Goal: Information Seeking & Learning: Learn about a topic

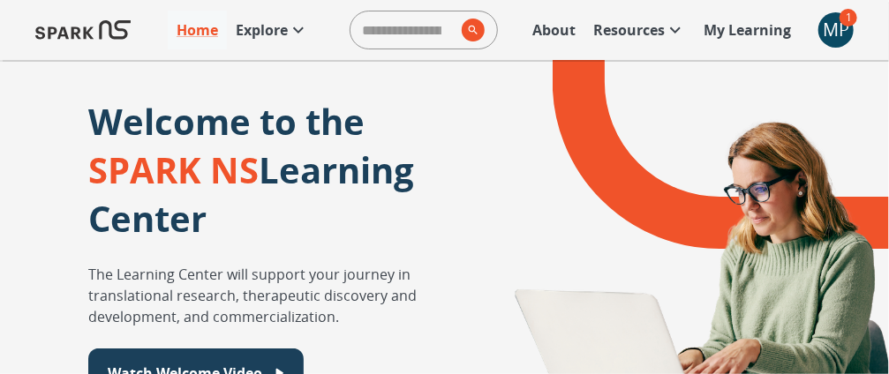
click at [754, 35] on p "My Learning" at bounding box center [747, 29] width 87 height 21
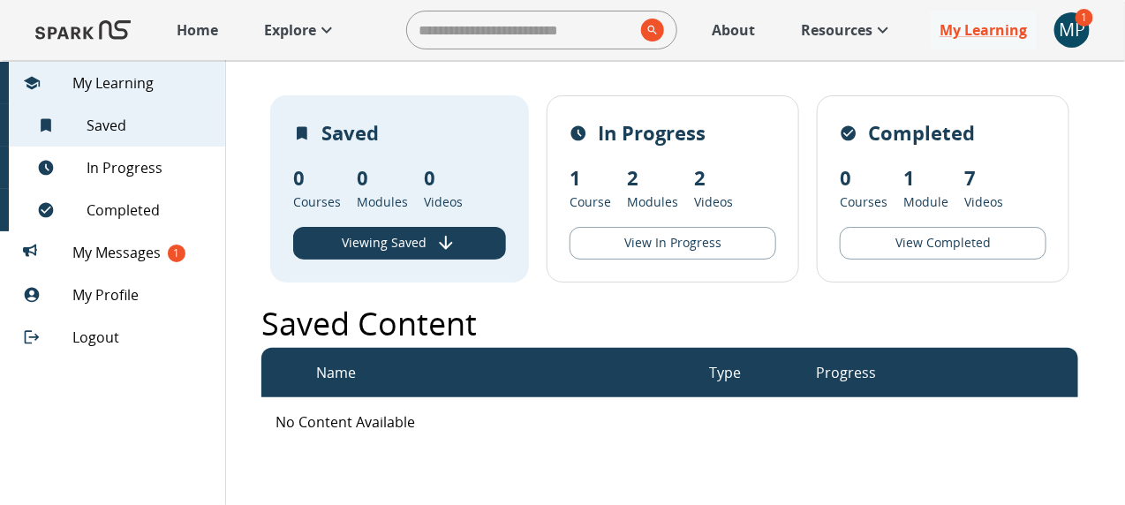
click at [704, 239] on button "View In Progress" at bounding box center [672, 243] width 207 height 33
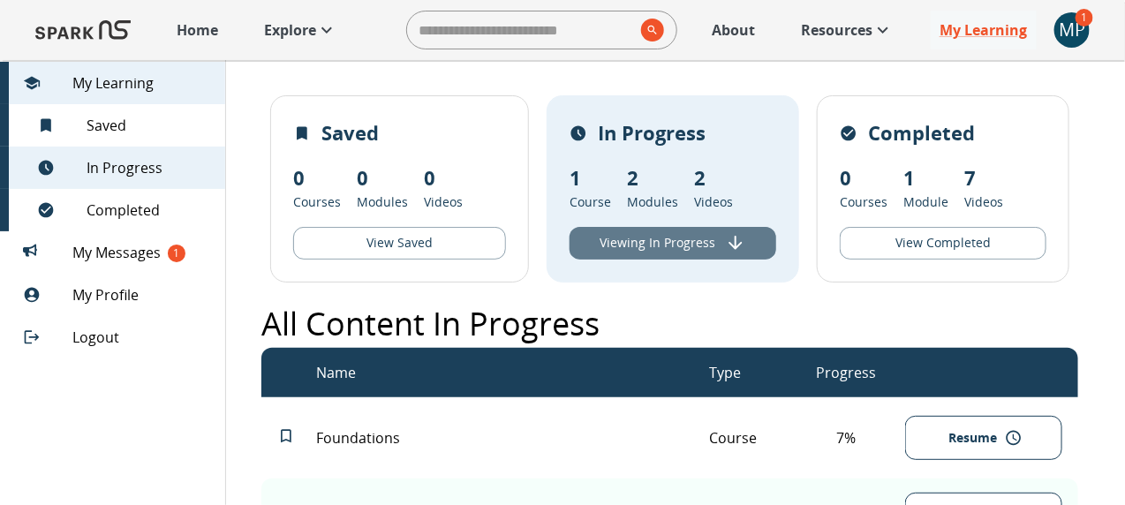
click at [682, 252] on button "Viewing In Progress" at bounding box center [672, 243] width 207 height 33
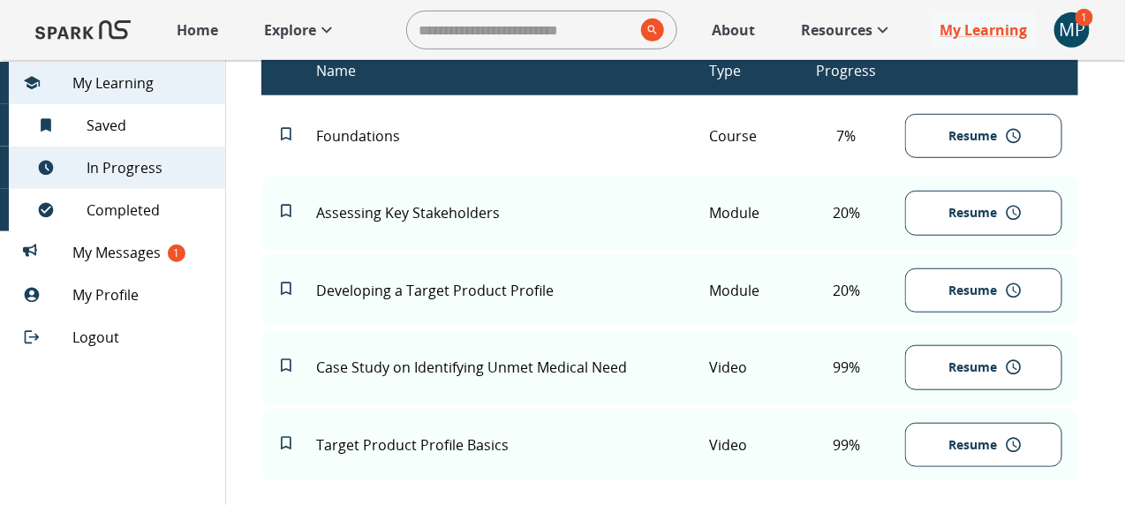
scroll to position [304, 0]
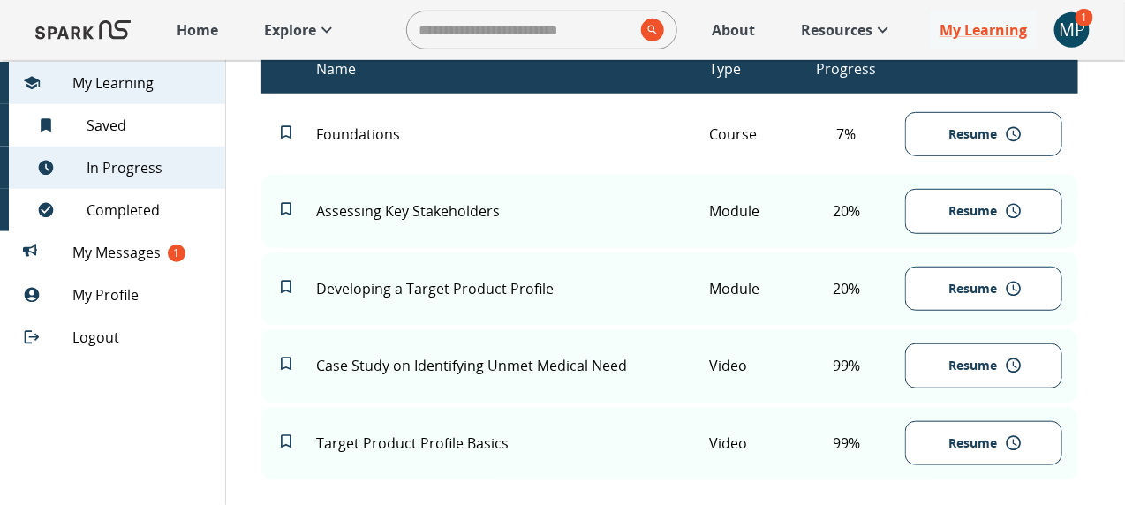
click at [901, 223] on button "Resume" at bounding box center [983, 211] width 157 height 45
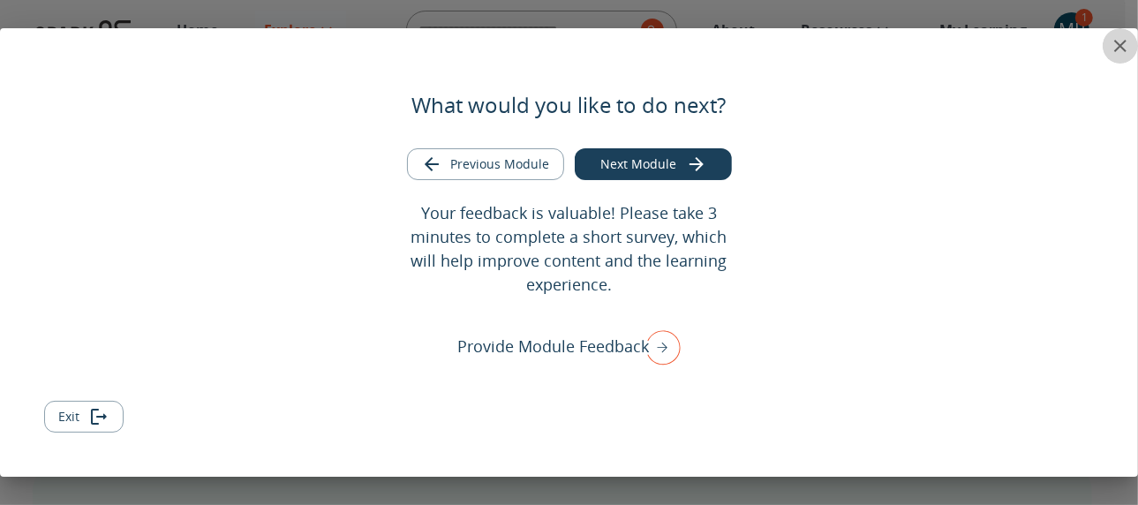
click at [901, 41] on button "close" at bounding box center [1120, 45] width 35 height 35
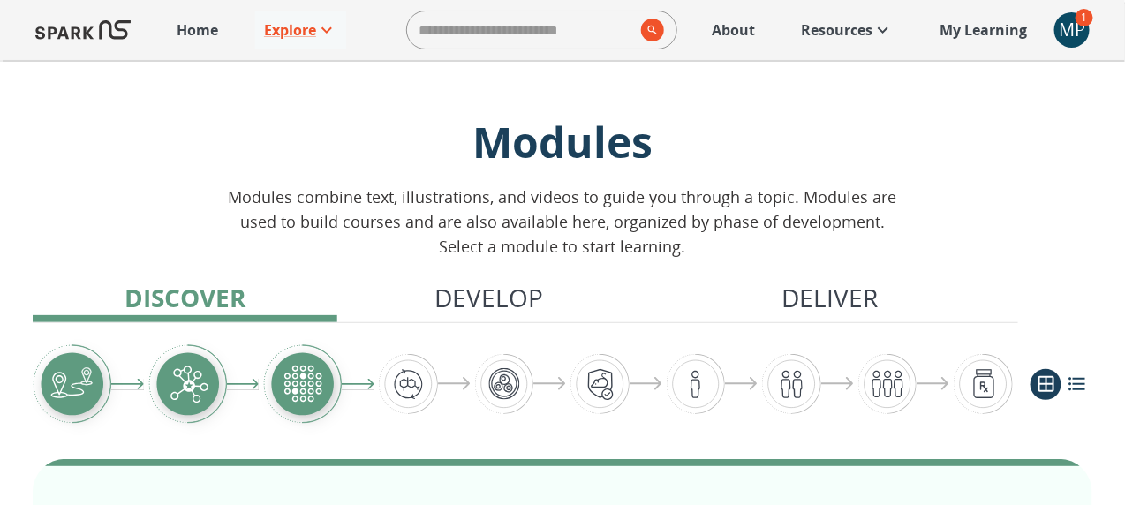
click at [901, 37] on p "My Learning" at bounding box center [982, 29] width 87 height 21
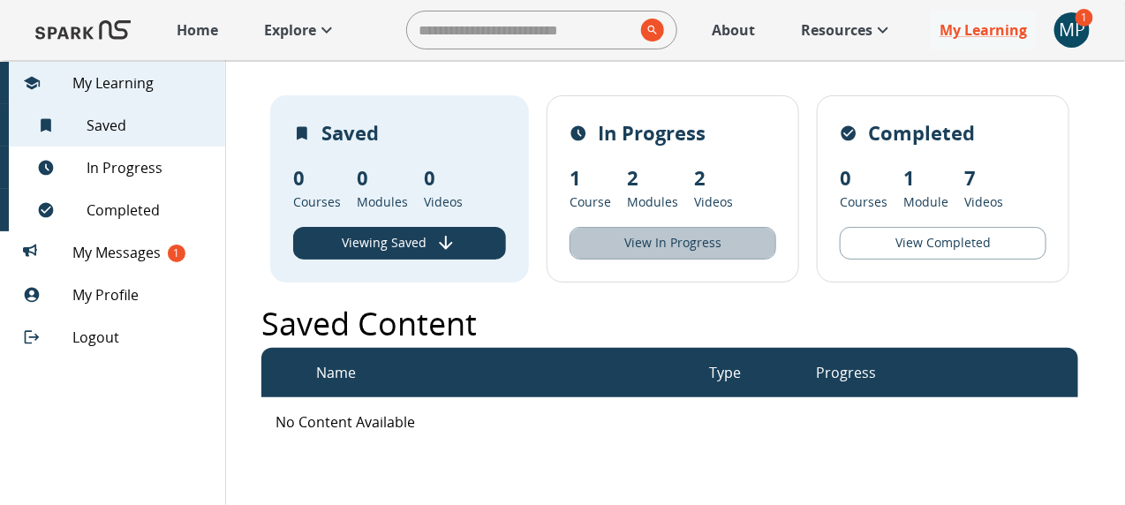
click at [667, 245] on button "View In Progress" at bounding box center [672, 243] width 207 height 33
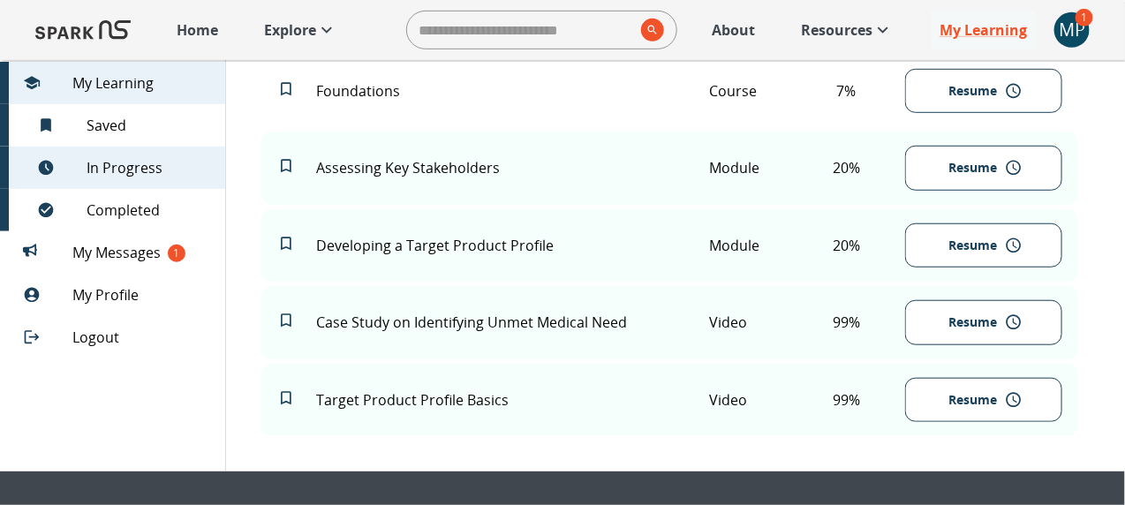
scroll to position [343, 0]
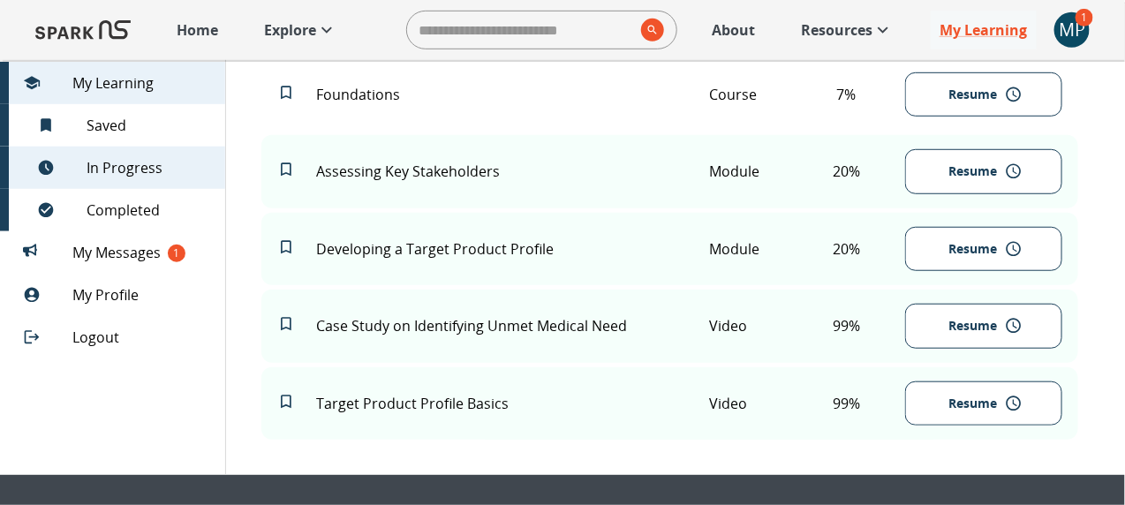
click at [901, 181] on button "Resume" at bounding box center [983, 171] width 157 height 45
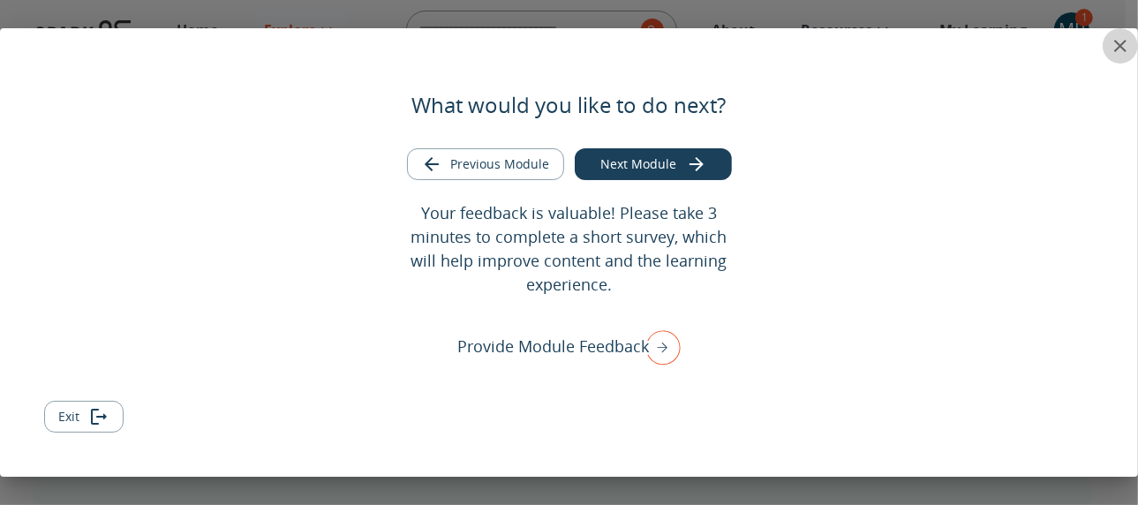
click at [901, 48] on icon "close" at bounding box center [1120, 46] width 12 height 12
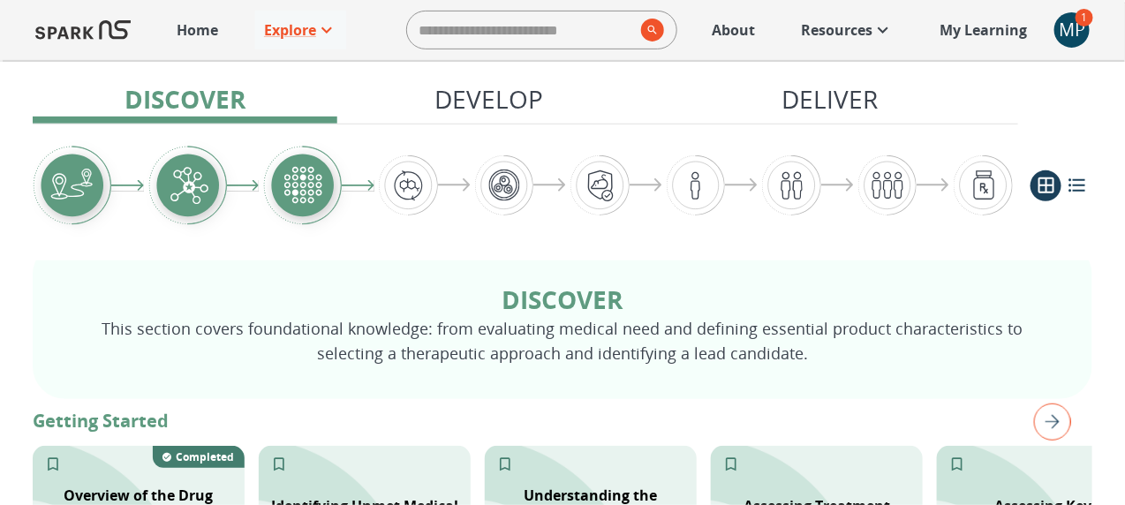
scroll to position [205, 0]
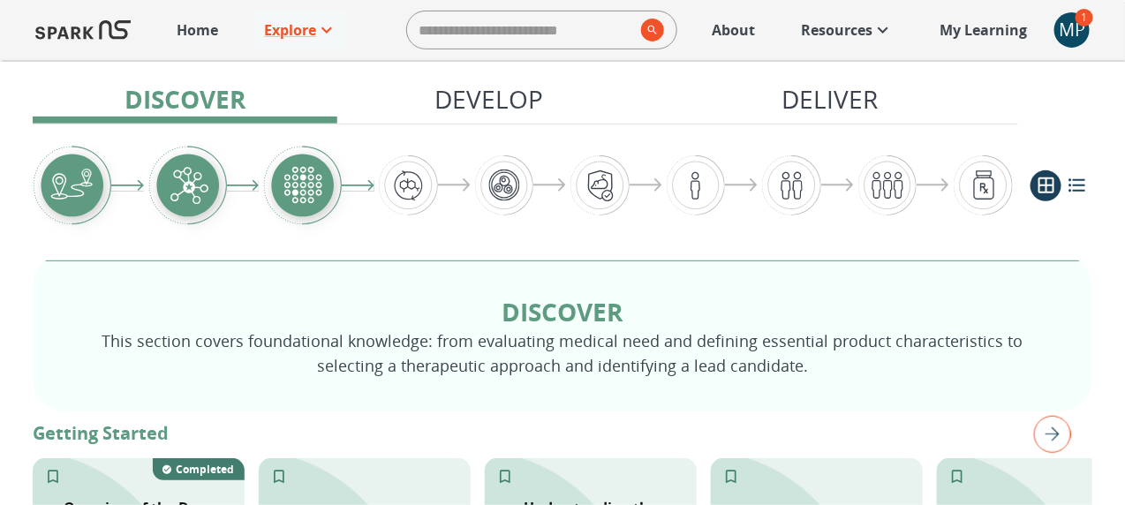
click at [901, 28] on p "My Learning" at bounding box center [982, 29] width 87 height 21
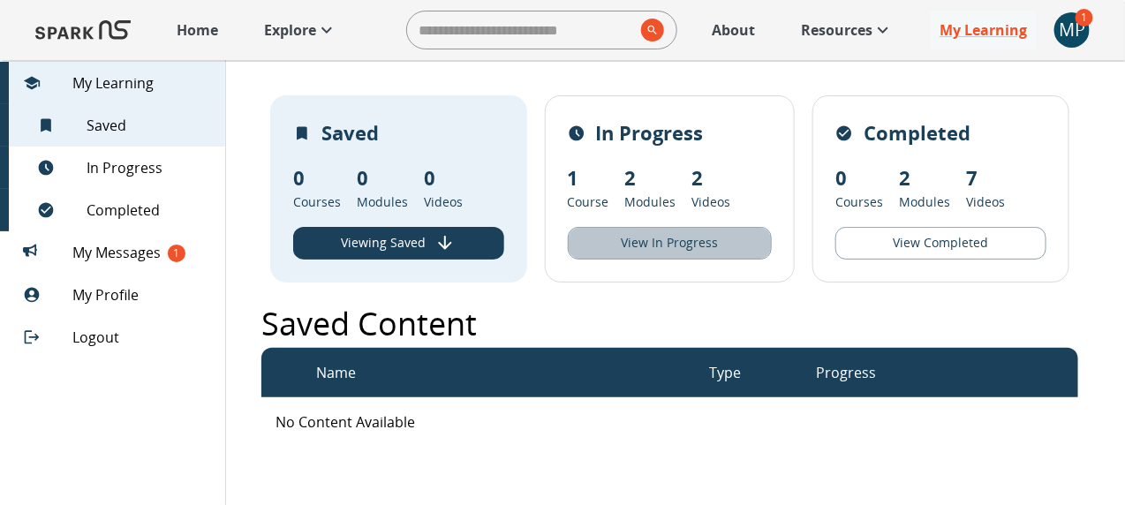
click at [674, 244] on button "View In Progress" at bounding box center [670, 243] width 205 height 33
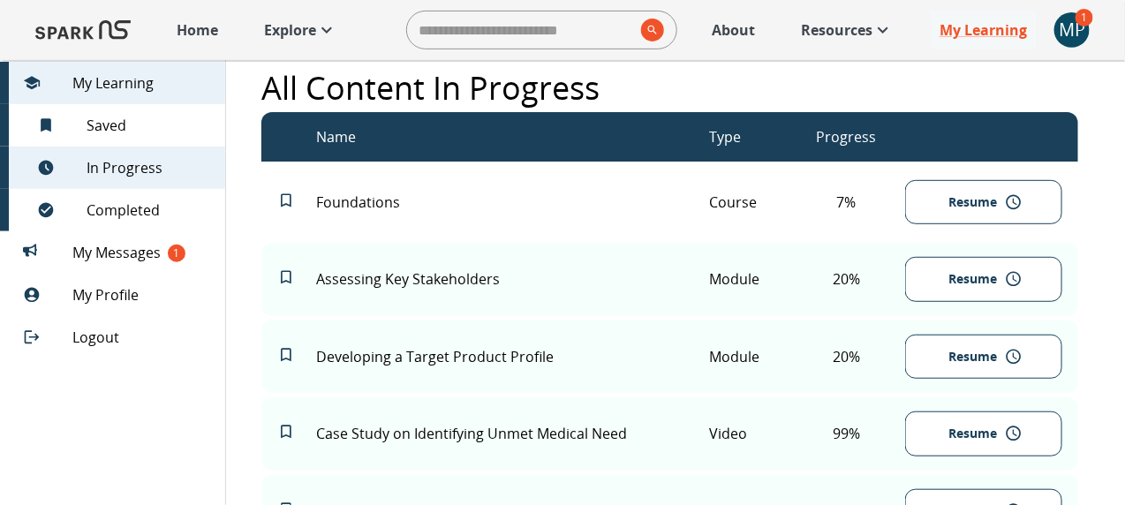
scroll to position [242, 0]
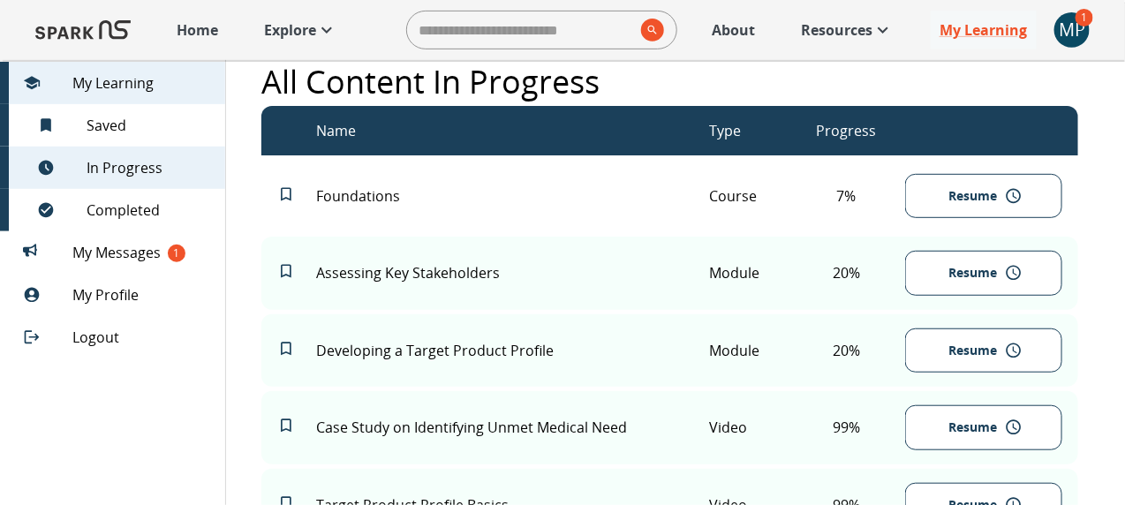
click at [901, 285] on button "Resume" at bounding box center [983, 273] width 157 height 45
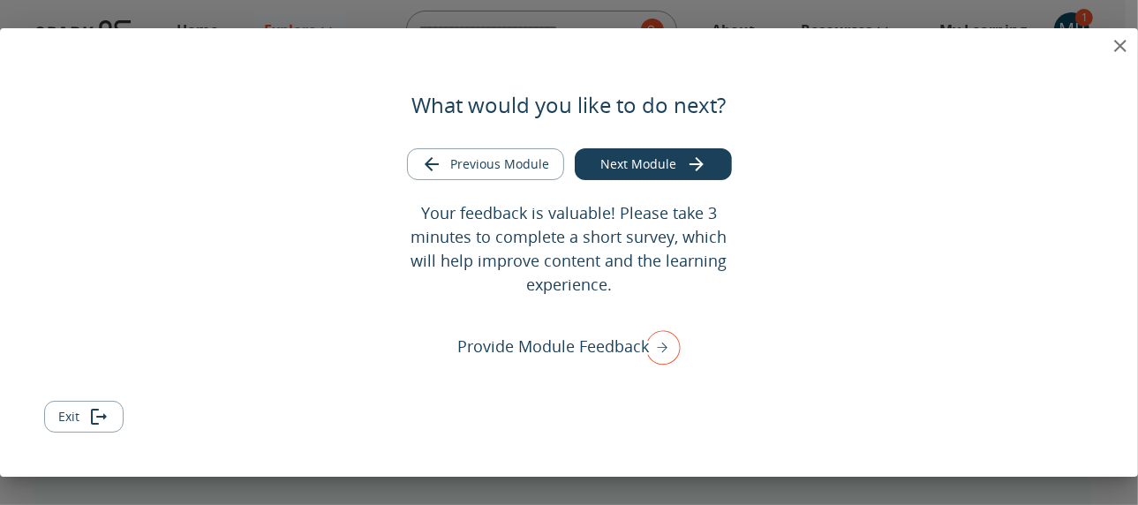
click at [901, 43] on icon "close" at bounding box center [1120, 45] width 21 height 21
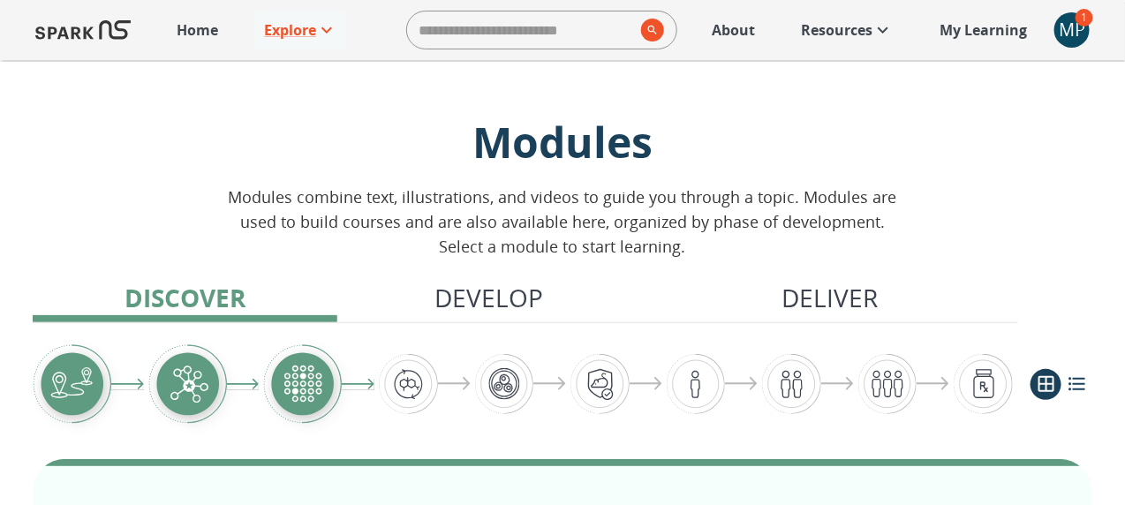
click at [901, 32] on p "My Learning" at bounding box center [982, 29] width 87 height 21
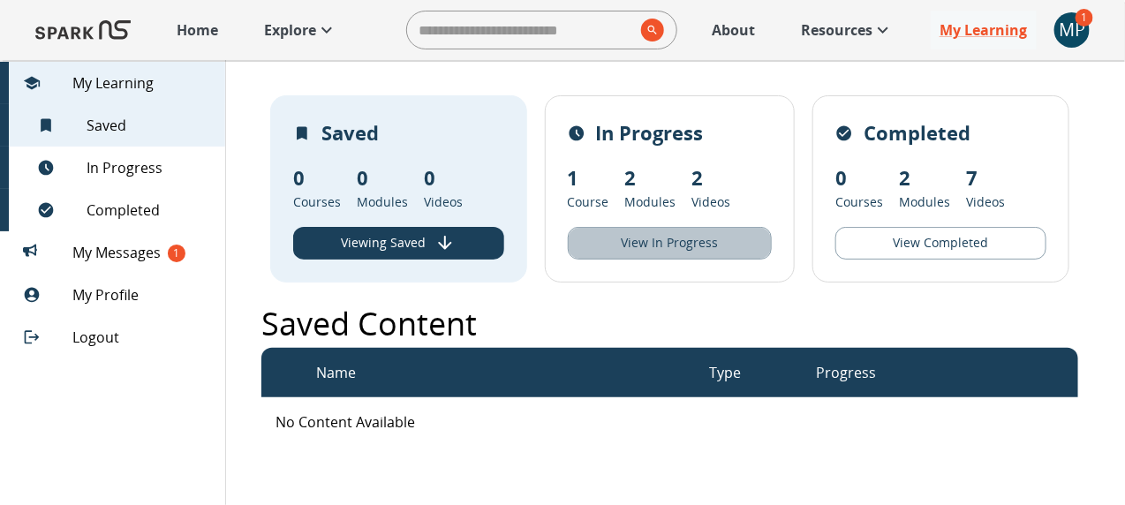
click at [680, 248] on button "View In Progress" at bounding box center [670, 243] width 205 height 33
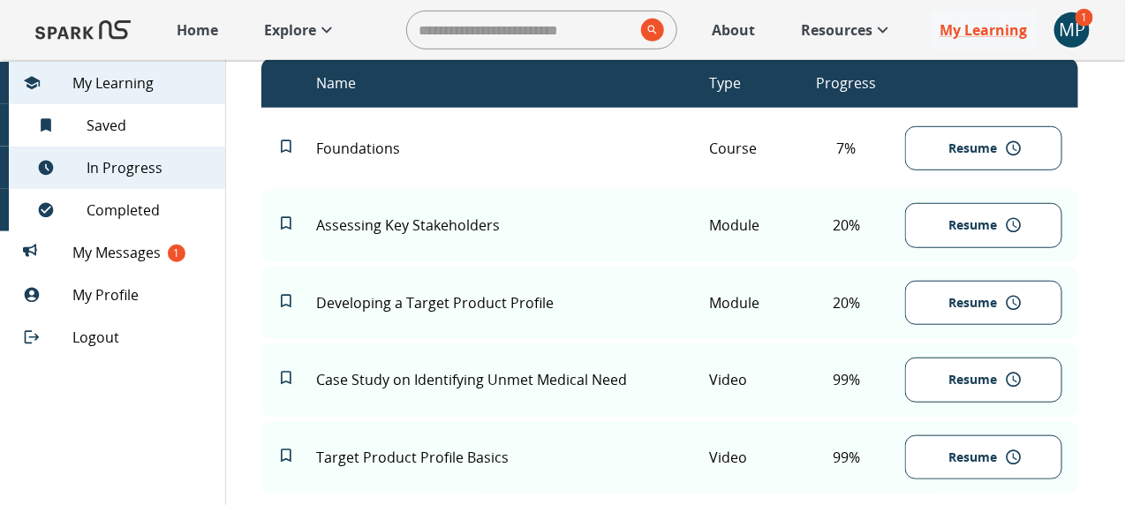
scroll to position [282, 0]
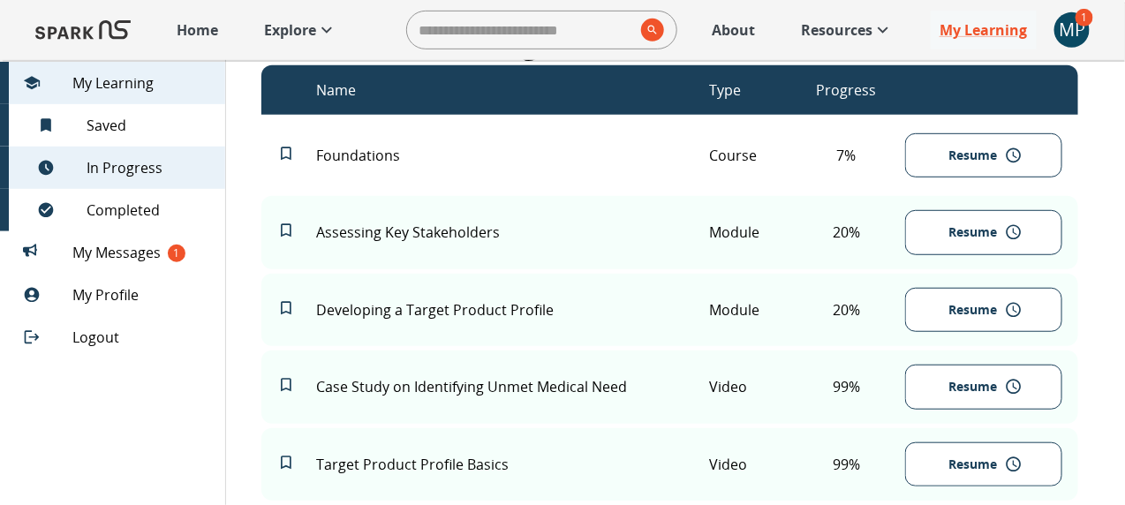
click at [901, 316] on button "Resume" at bounding box center [983, 310] width 157 height 45
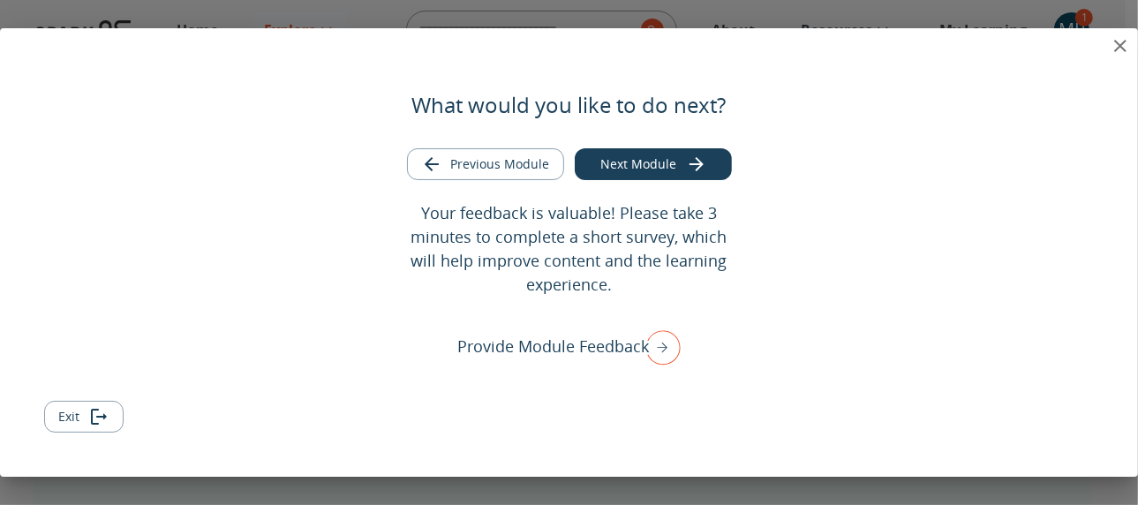
click at [901, 41] on div "What would you like to do next? Previous Module Next Module Your feedback is va…" at bounding box center [569, 252] width 1138 height 448
click at [901, 41] on icon "close" at bounding box center [1120, 46] width 12 height 12
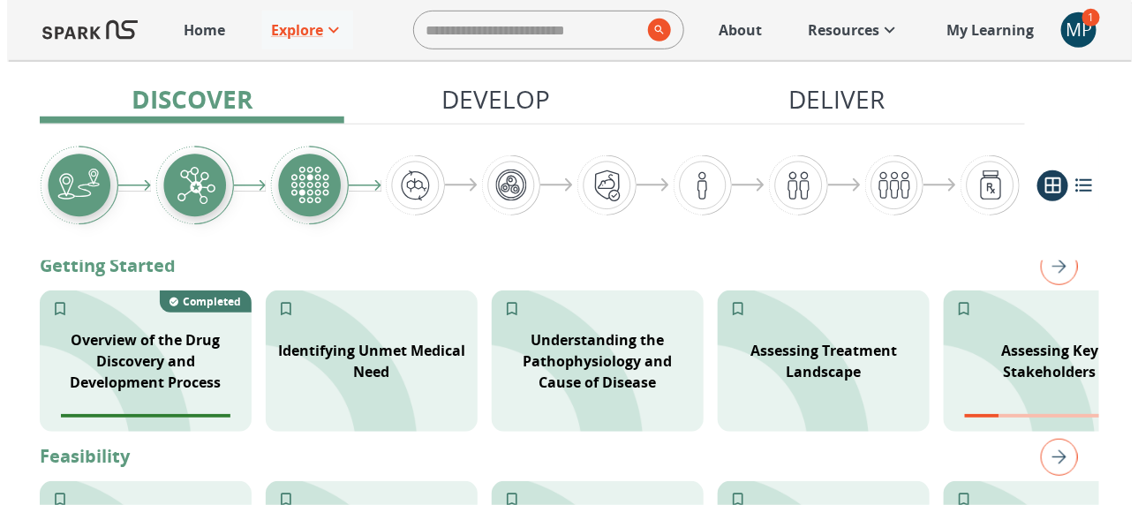
scroll to position [385, 0]
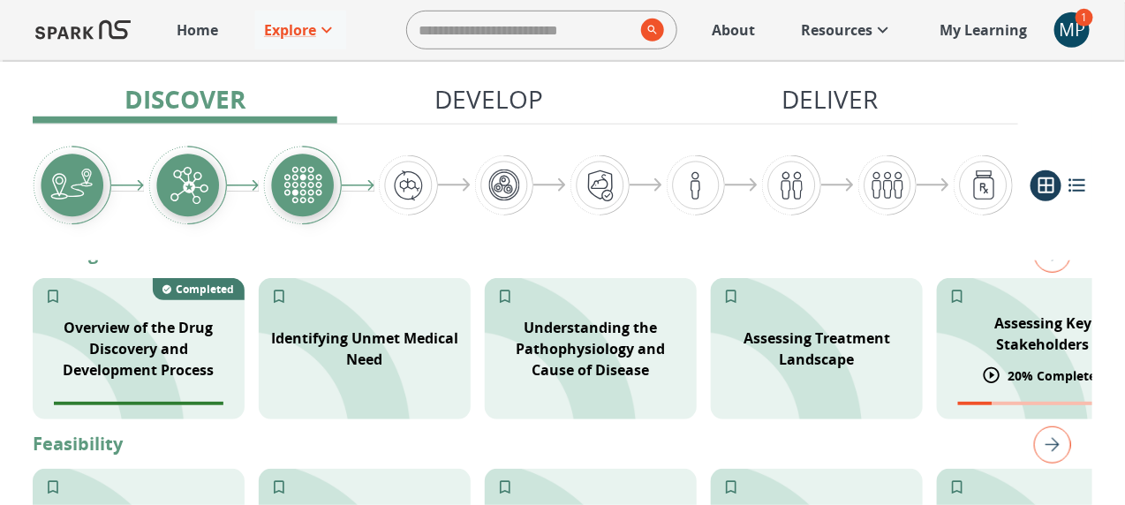
click at [901, 346] on p "Assessing Key Stakeholders" at bounding box center [1042, 334] width 191 height 42
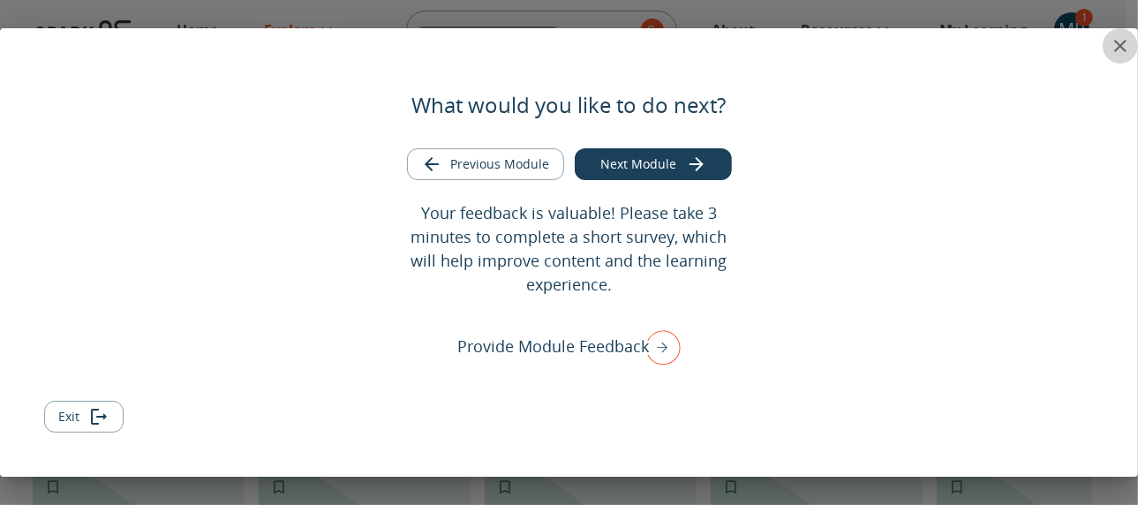
click at [901, 49] on icon "close" at bounding box center [1120, 46] width 12 height 12
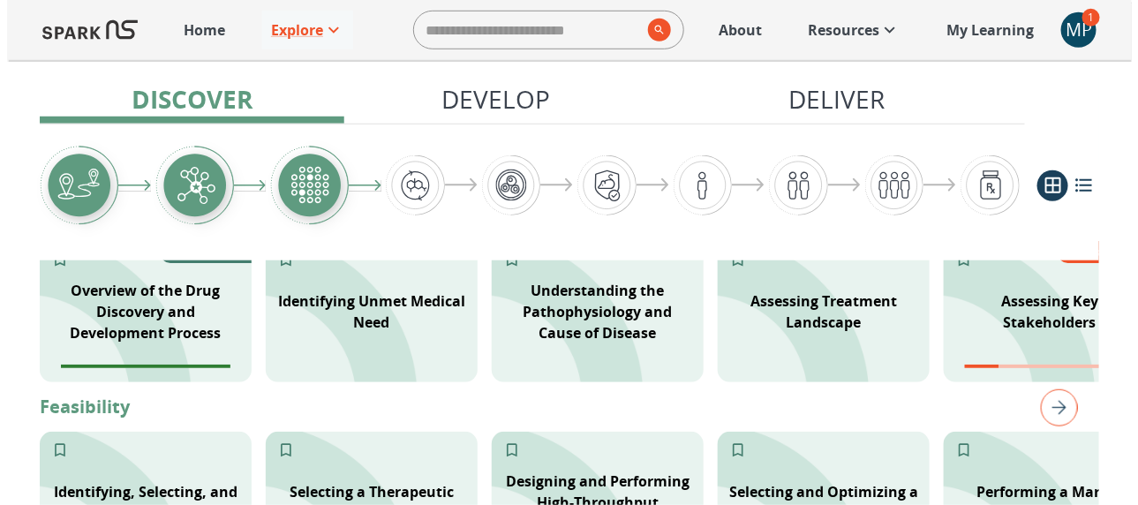
scroll to position [418, 0]
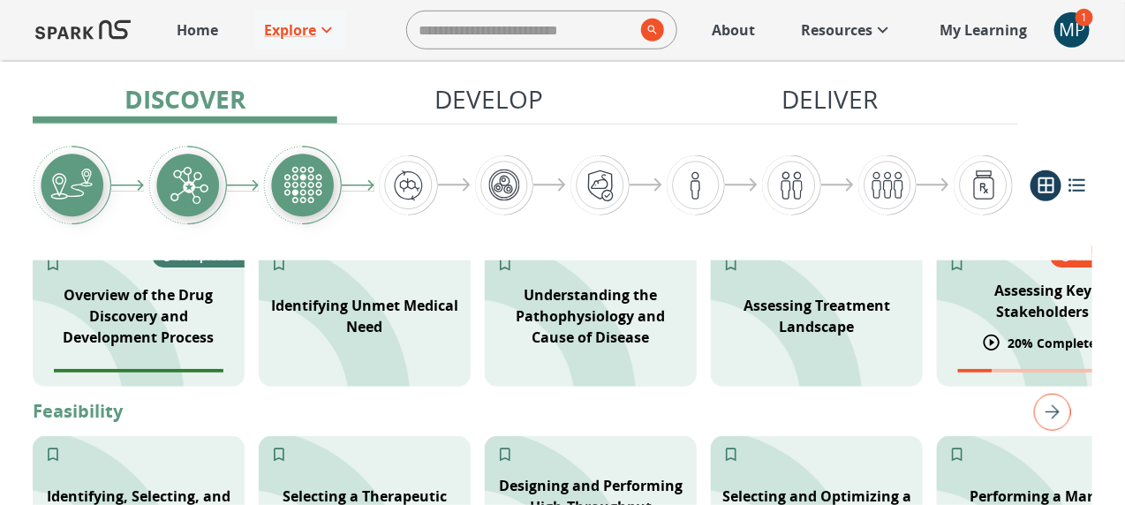
click at [901, 305] on p "Assessing Key Stakeholders" at bounding box center [1042, 301] width 191 height 42
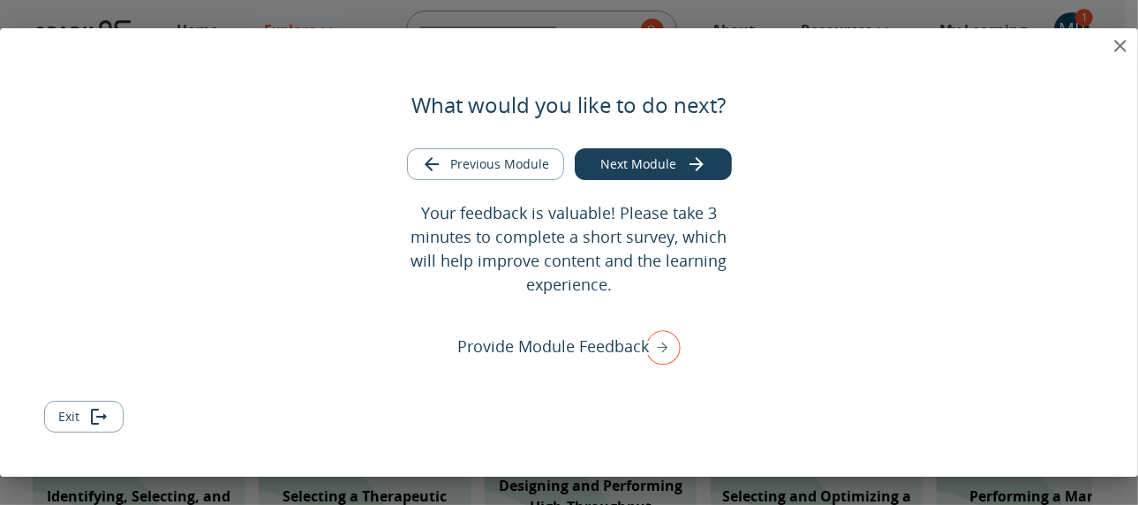
click at [901, 44] on icon "close" at bounding box center [1120, 45] width 21 height 21
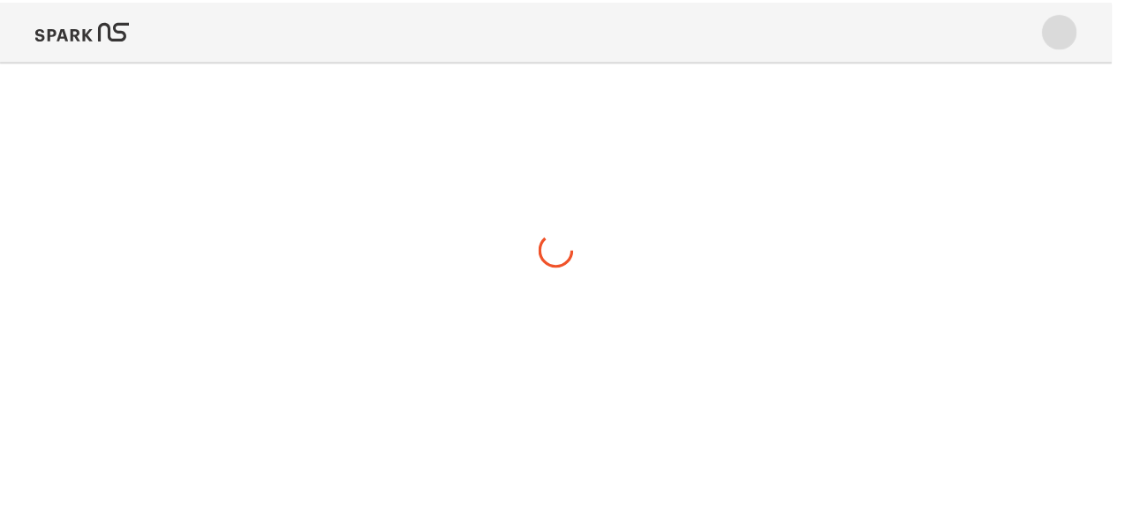
scroll to position [0, 0]
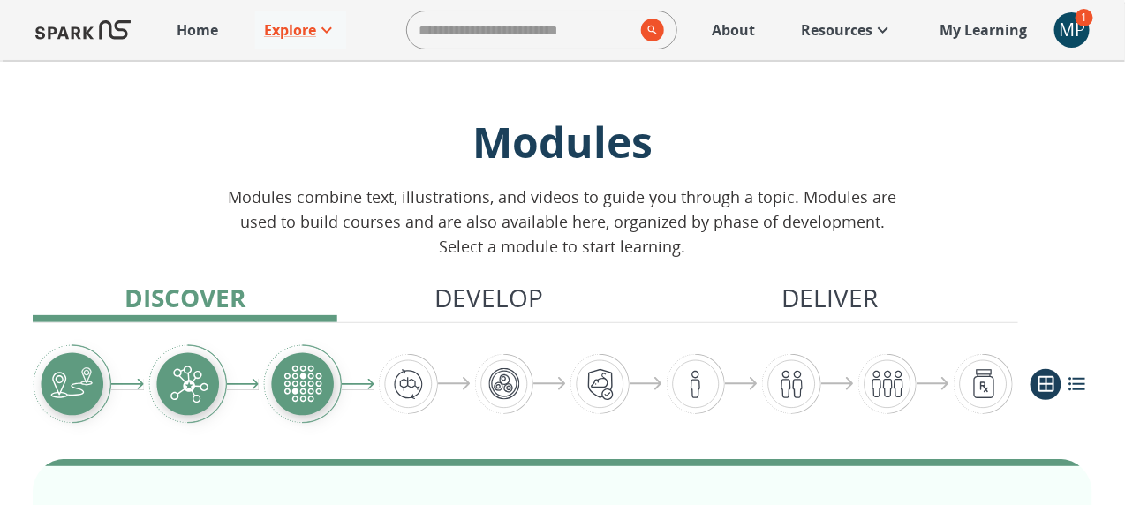
click at [901, 26] on p "My Learning" at bounding box center [982, 29] width 87 height 21
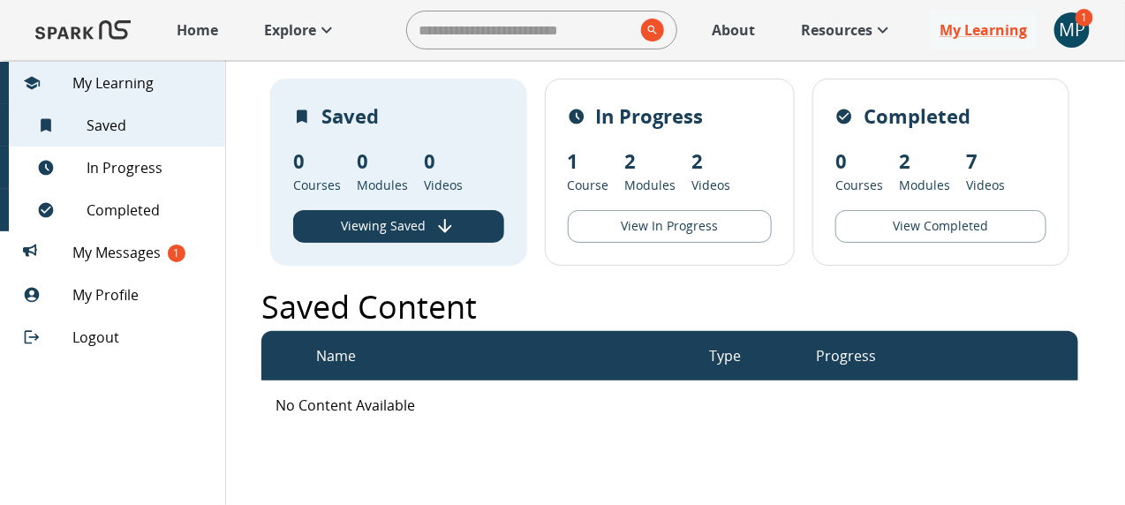
scroll to position [9, 0]
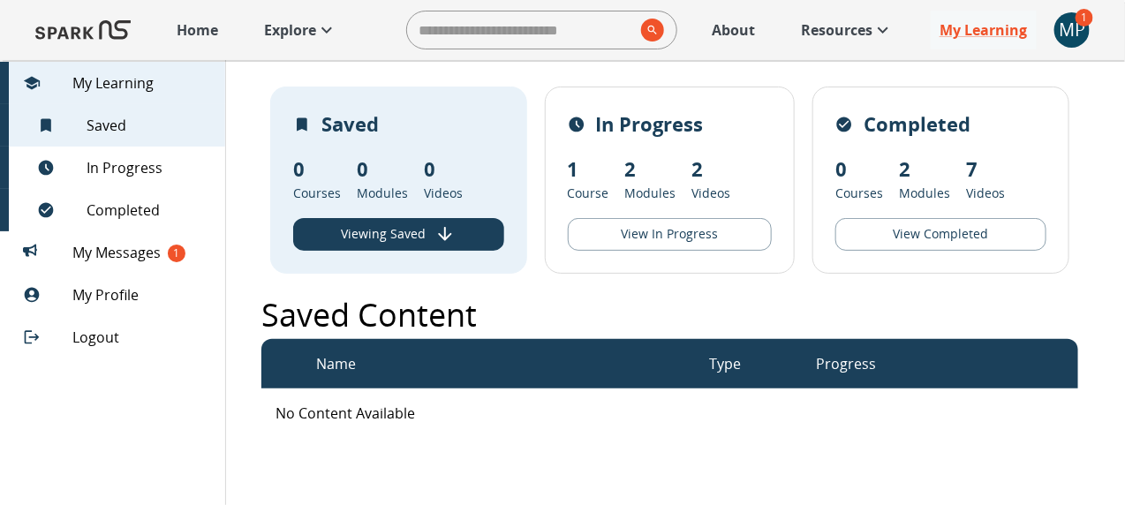
click at [702, 235] on button "View In Progress" at bounding box center [670, 234] width 205 height 33
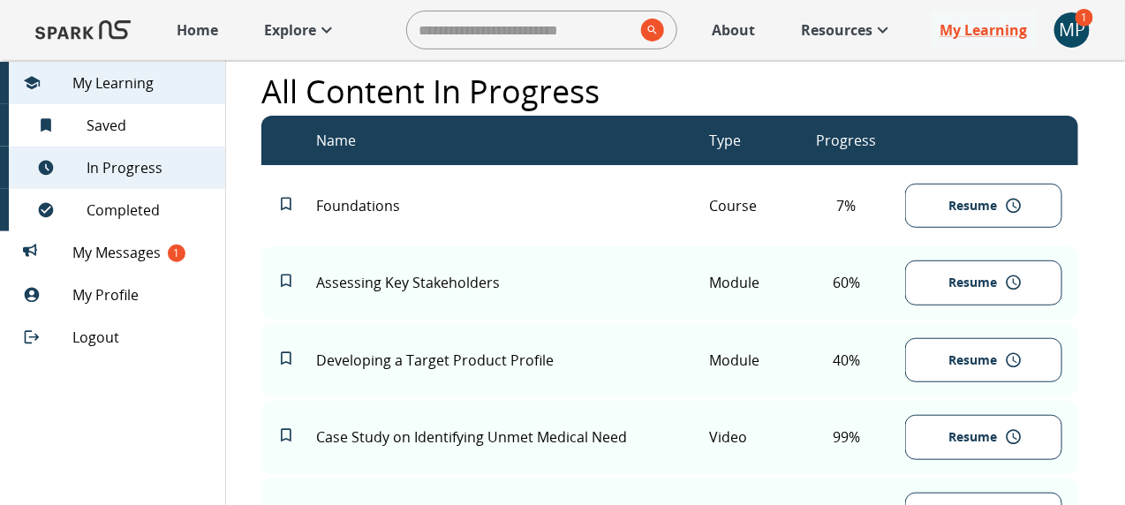
scroll to position [200, 0]
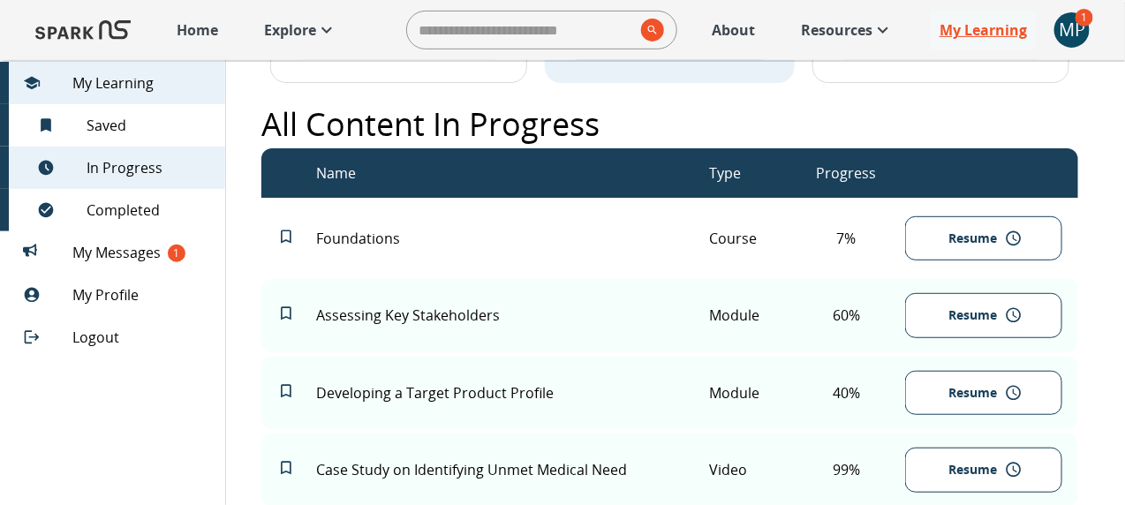
click at [901, 38] on p "My Learning" at bounding box center [982, 29] width 87 height 21
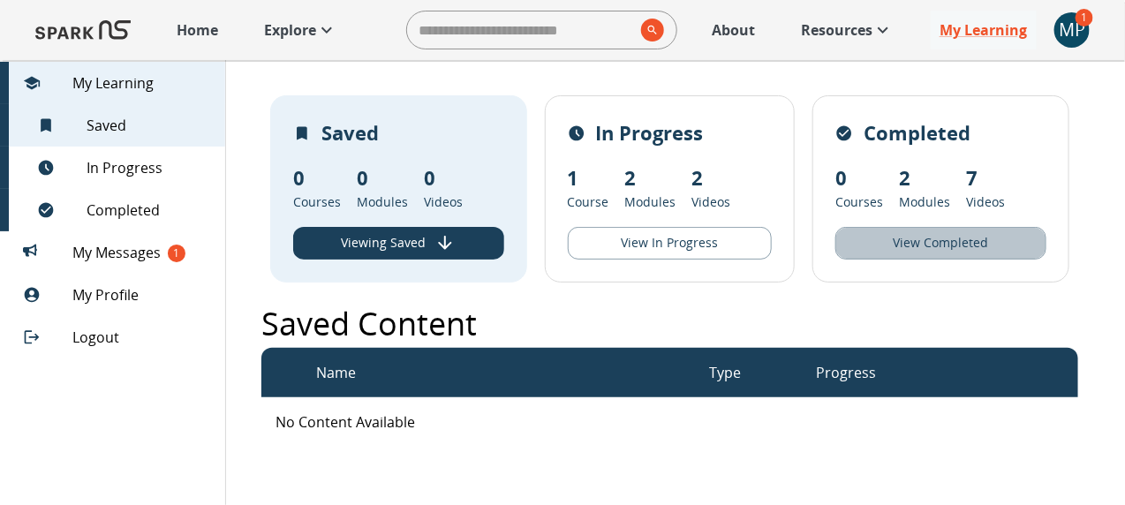
click at [901, 243] on button "View Completed" at bounding box center [940, 243] width 211 height 33
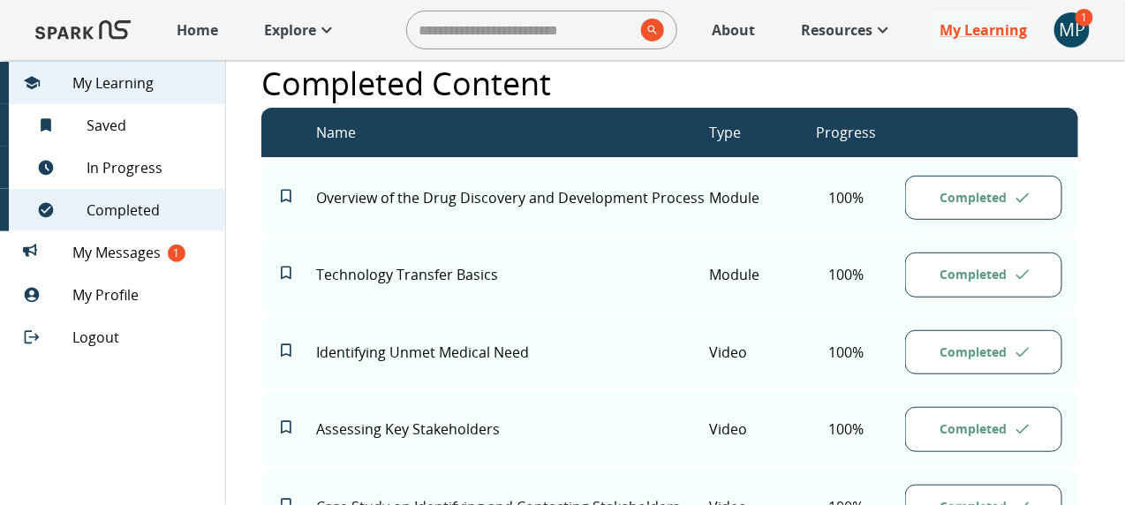
scroll to position [239, 0]
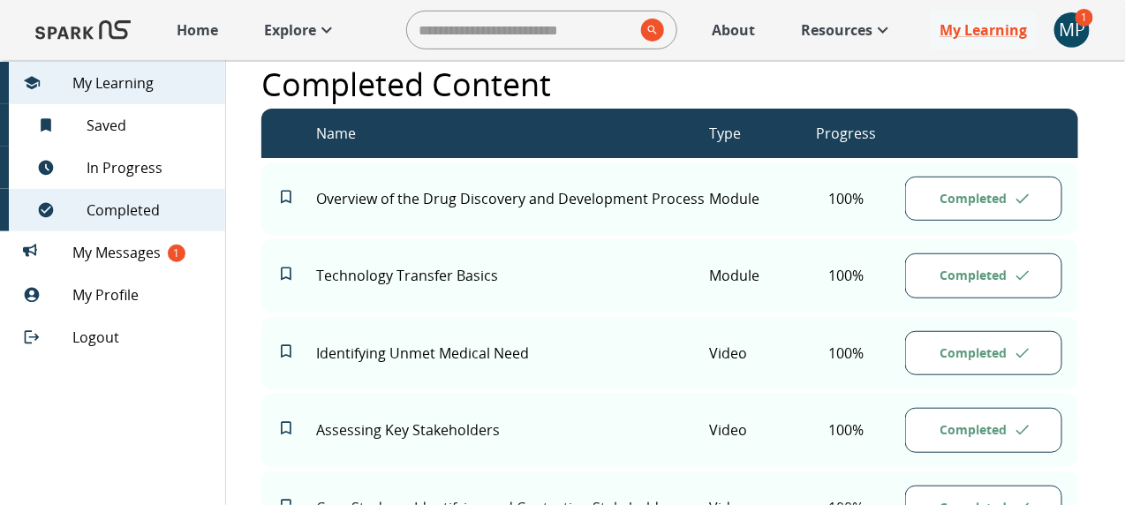
click at [855, 35] on p "Resources" at bounding box center [837, 29] width 72 height 21
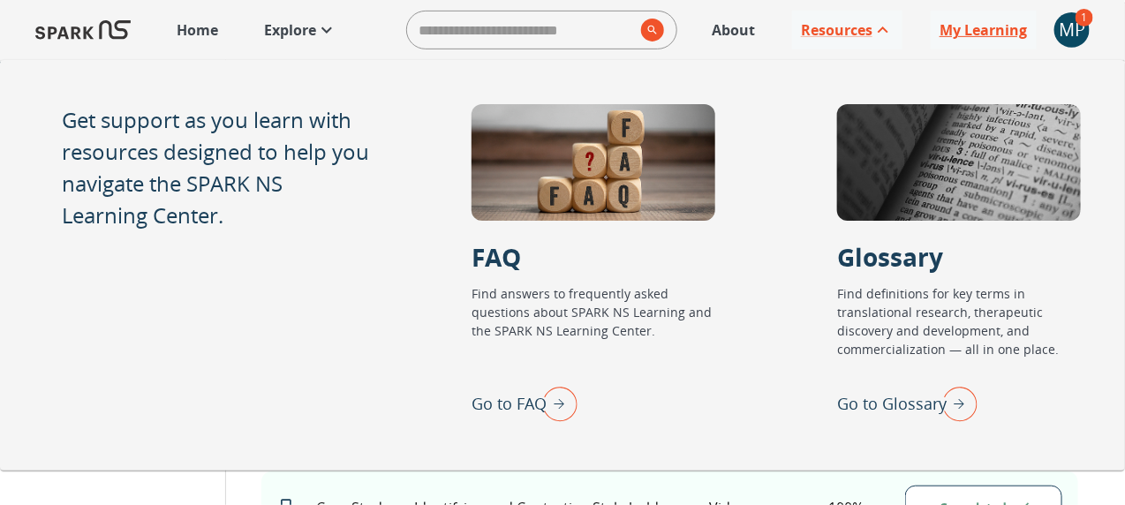
click at [901, 32] on p "My Learning" at bounding box center [982, 29] width 87 height 21
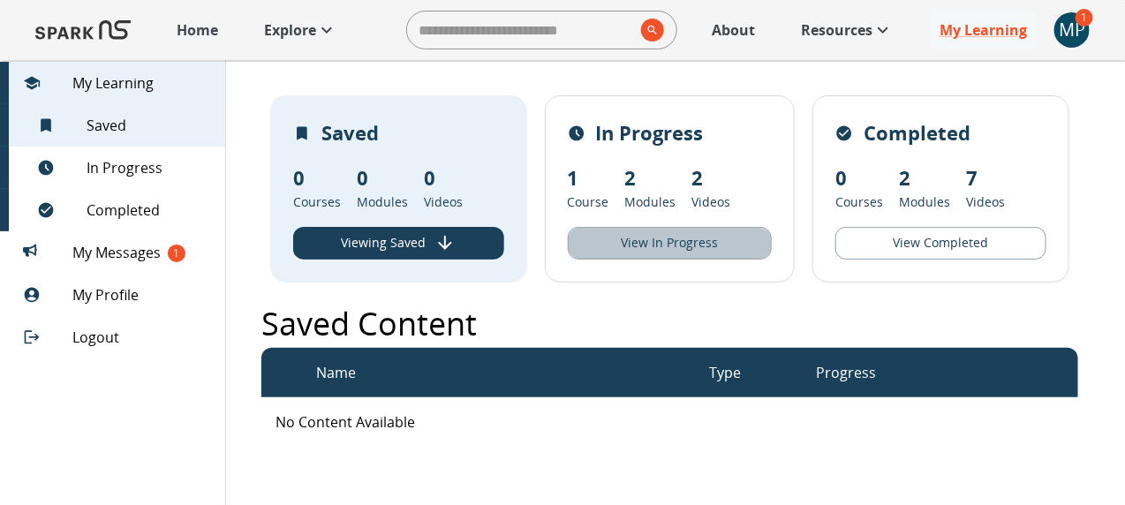
click at [713, 243] on button "View In Progress" at bounding box center [670, 243] width 205 height 33
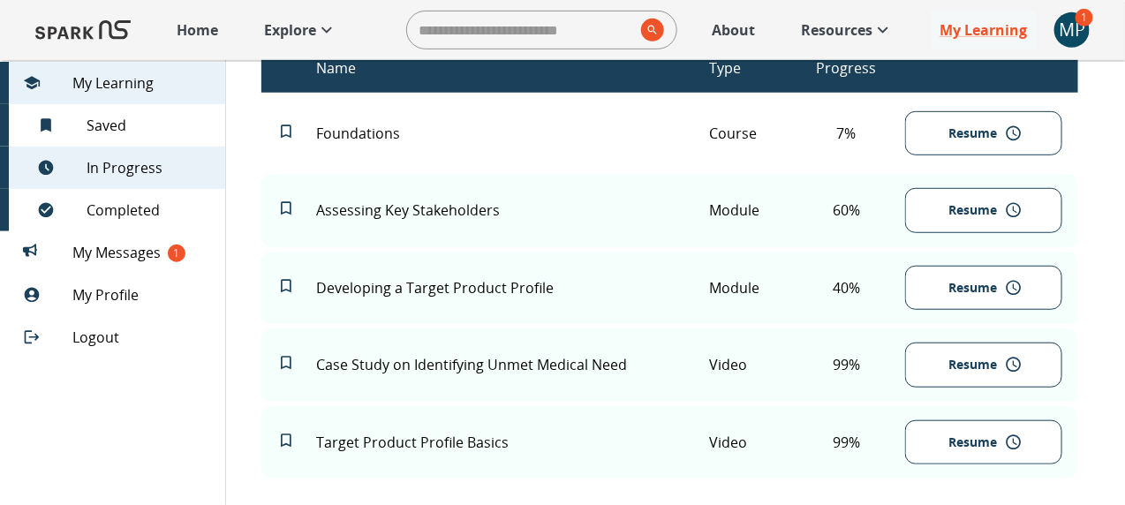
scroll to position [313, 0]
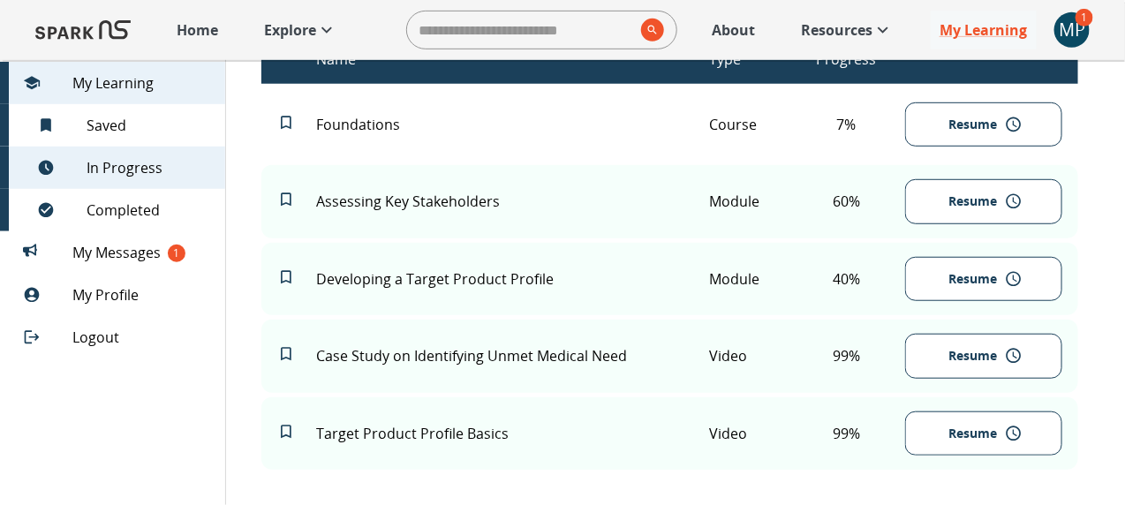
click at [901, 214] on button "Resume" at bounding box center [983, 201] width 157 height 45
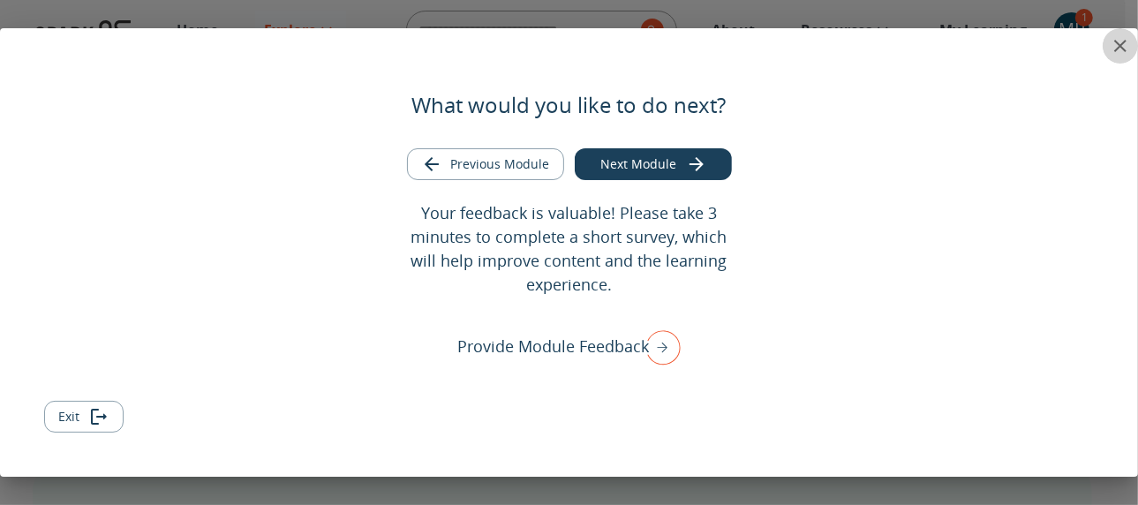
click at [901, 42] on icon "close" at bounding box center [1120, 46] width 12 height 12
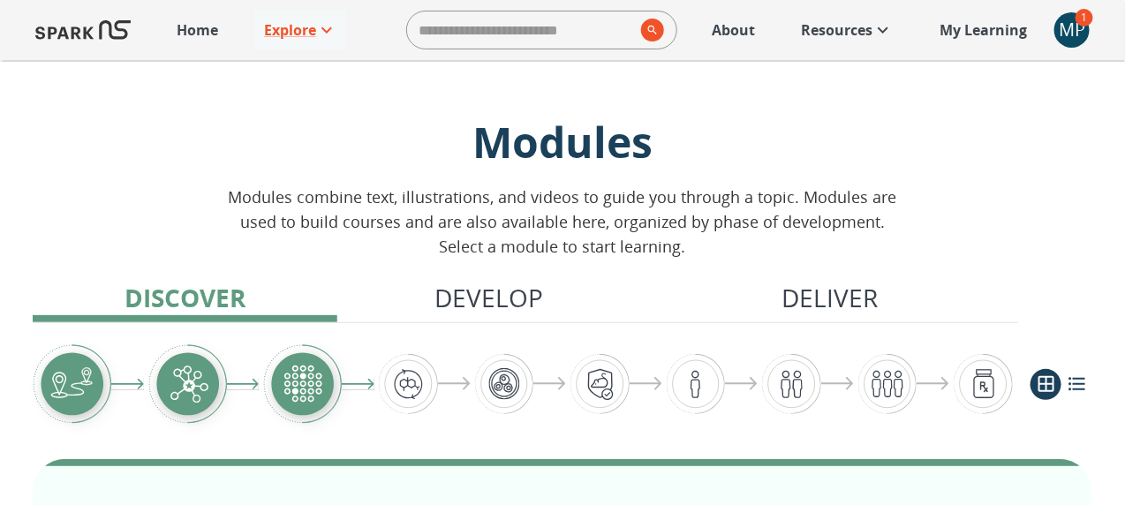
click at [901, 30] on p "My Learning" at bounding box center [982, 29] width 87 height 21
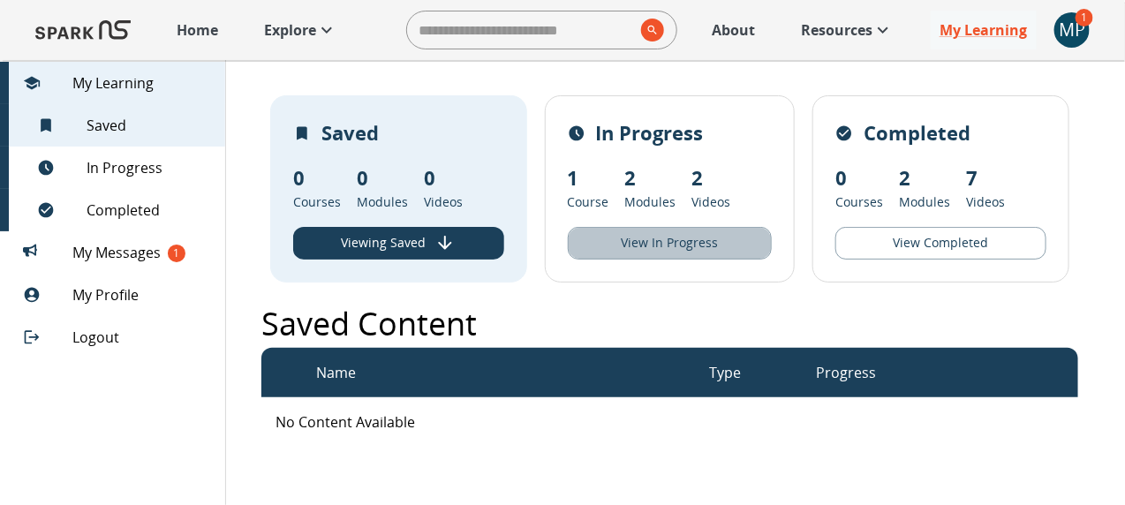
click at [710, 245] on button "View In Progress" at bounding box center [670, 243] width 205 height 33
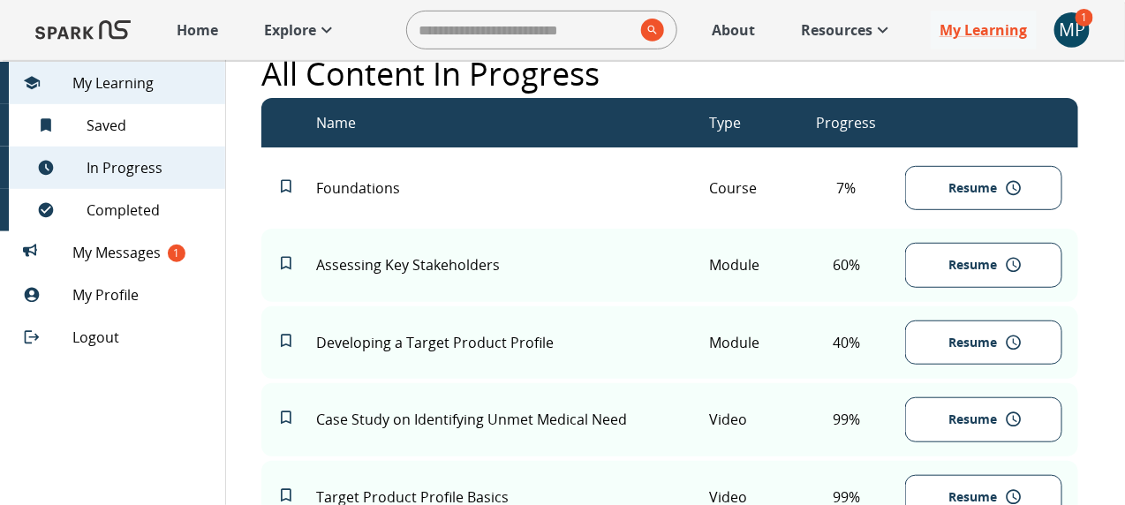
scroll to position [252, 0]
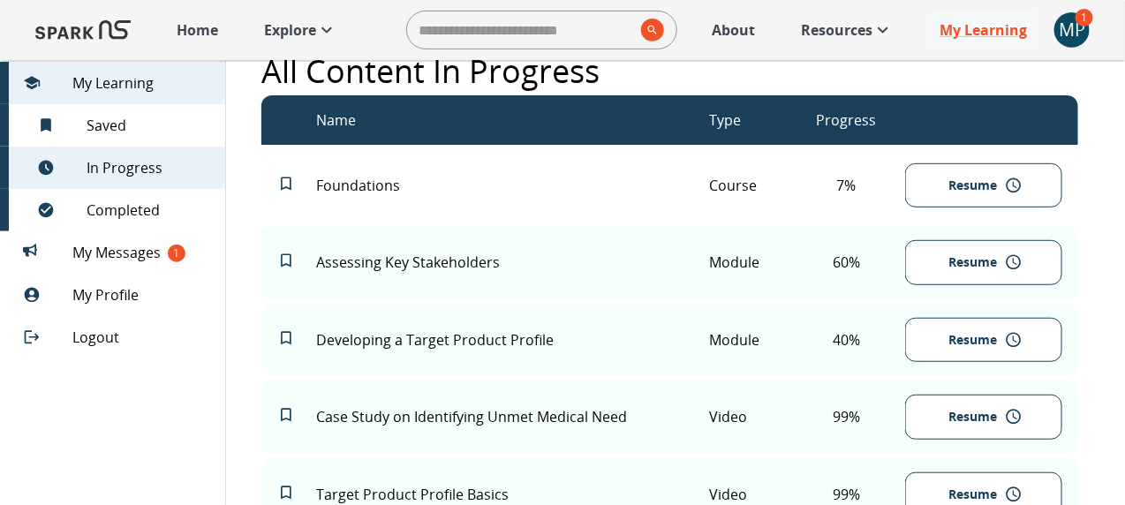
click at [901, 275] on button "Resume" at bounding box center [983, 262] width 157 height 45
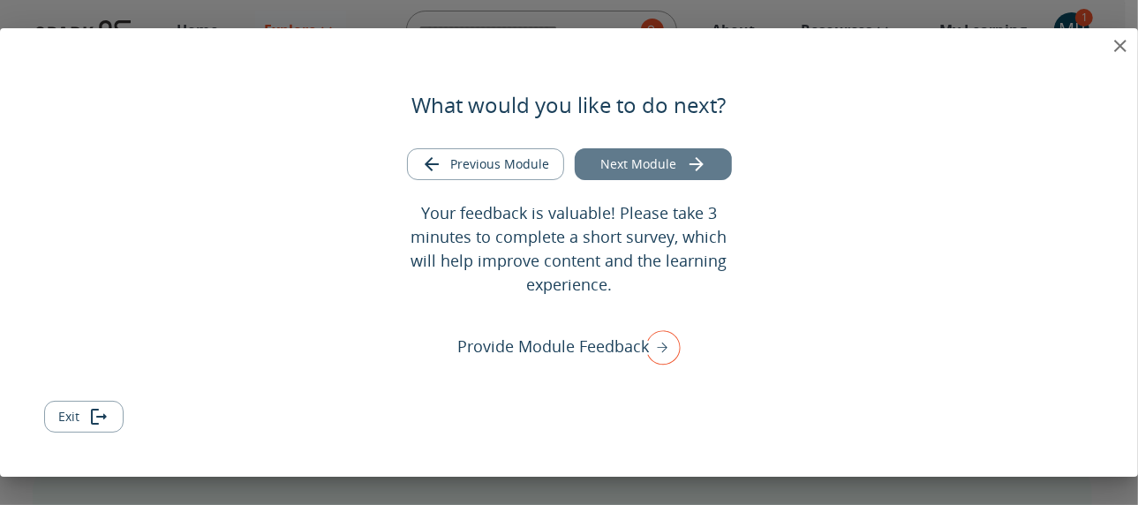
click at [674, 169] on button "Next Module" at bounding box center [653, 164] width 157 height 33
click at [648, 157] on button "Next Module" at bounding box center [653, 164] width 157 height 33
click at [901, 51] on icon "close" at bounding box center [1120, 45] width 21 height 21
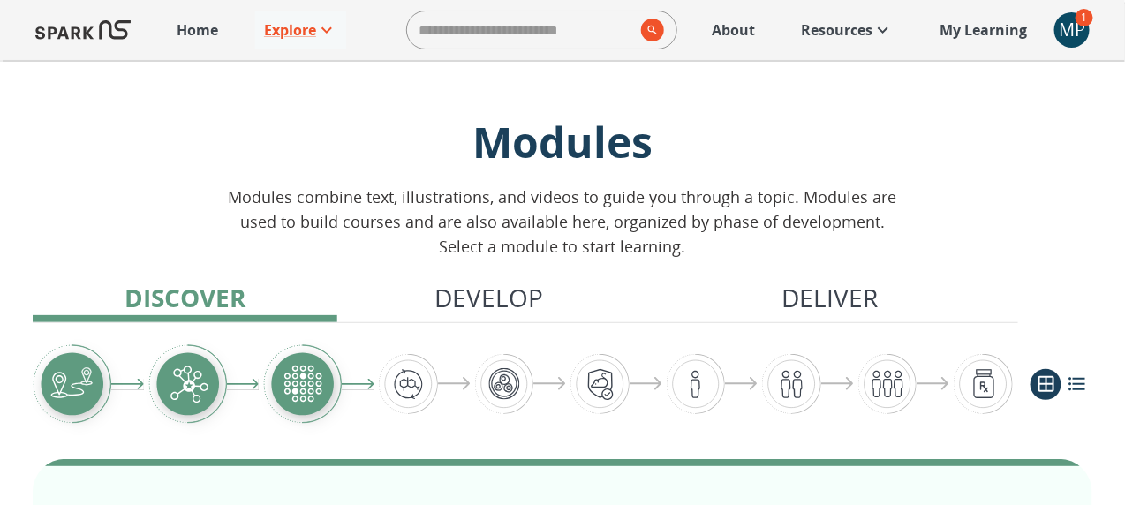
click at [830, 32] on p "Resources" at bounding box center [837, 29] width 72 height 21
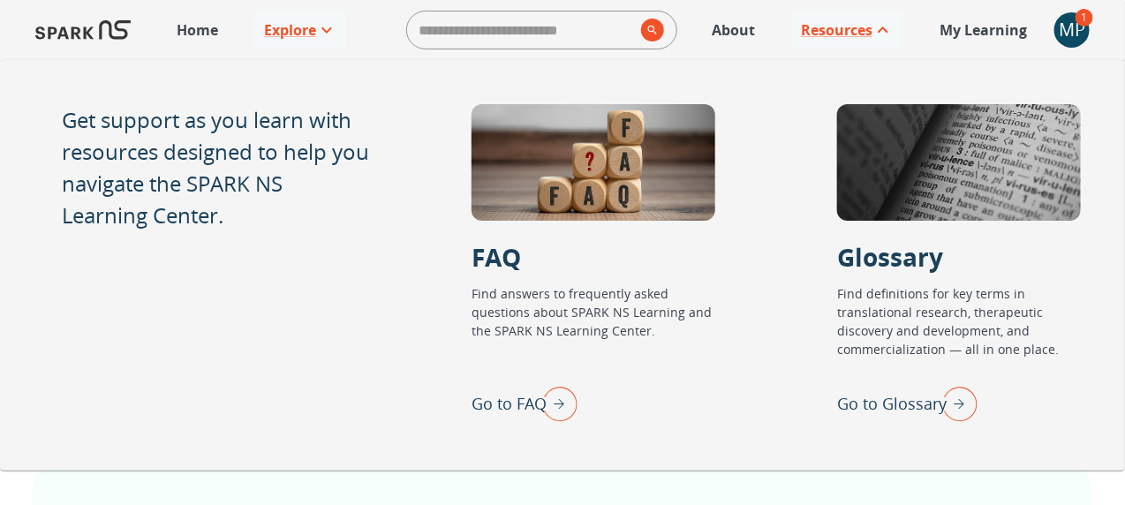
click at [901, 32] on p "My Learning" at bounding box center [982, 29] width 87 height 21
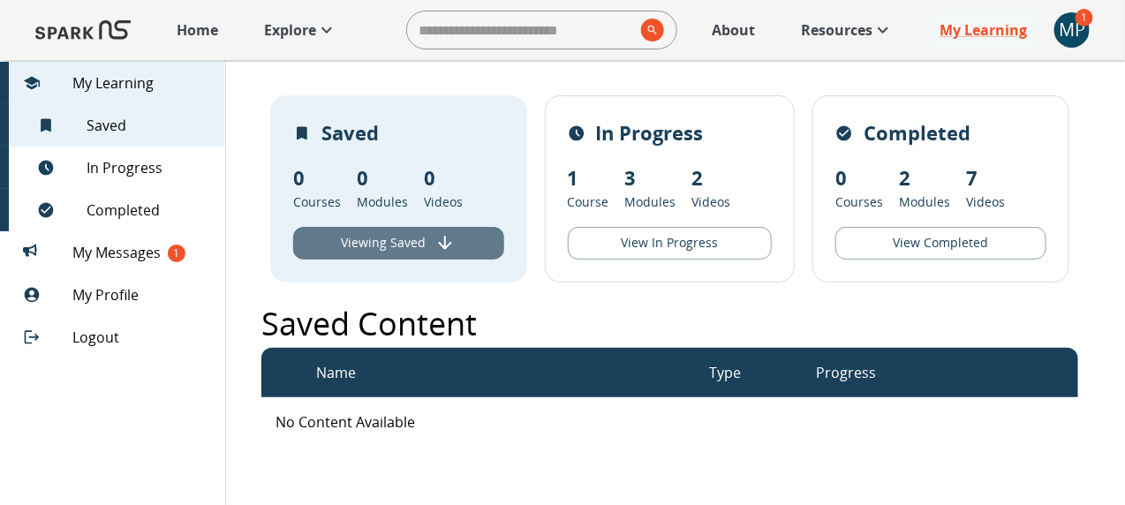
click at [419, 248] on button "Viewing Saved" at bounding box center [398, 243] width 211 height 33
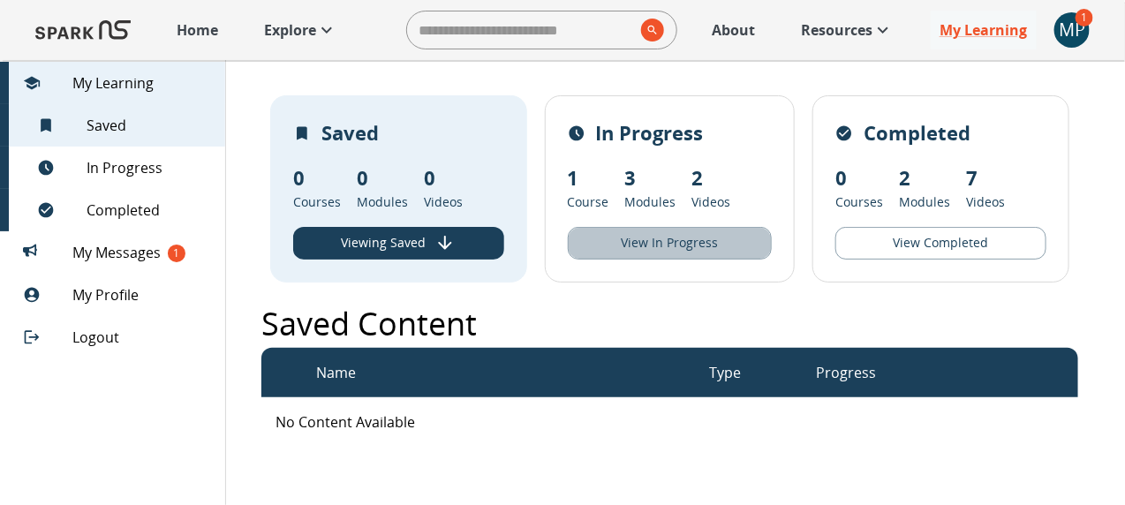
click at [667, 243] on button "View In Progress" at bounding box center [670, 243] width 205 height 33
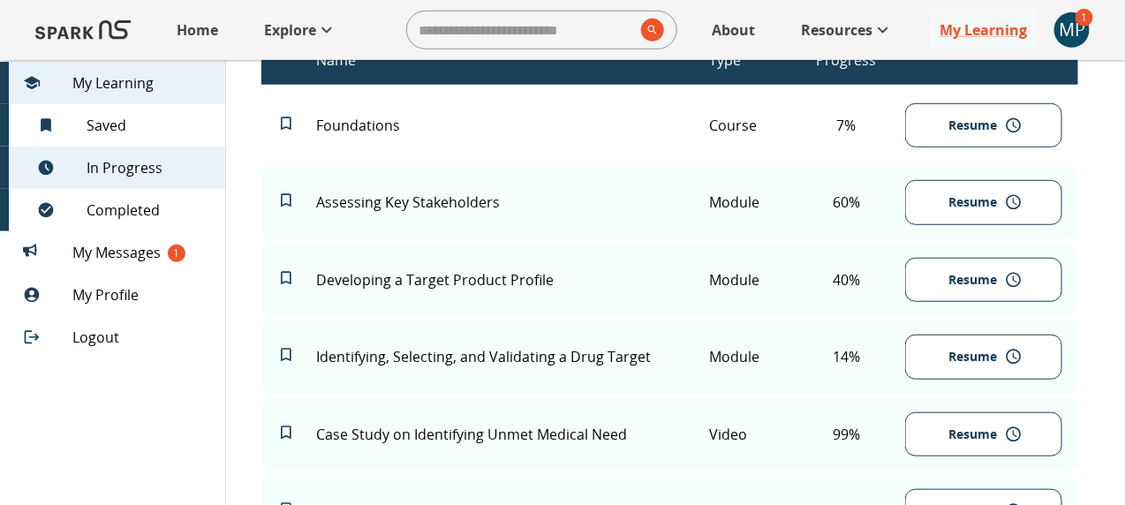
scroll to position [320, 0]
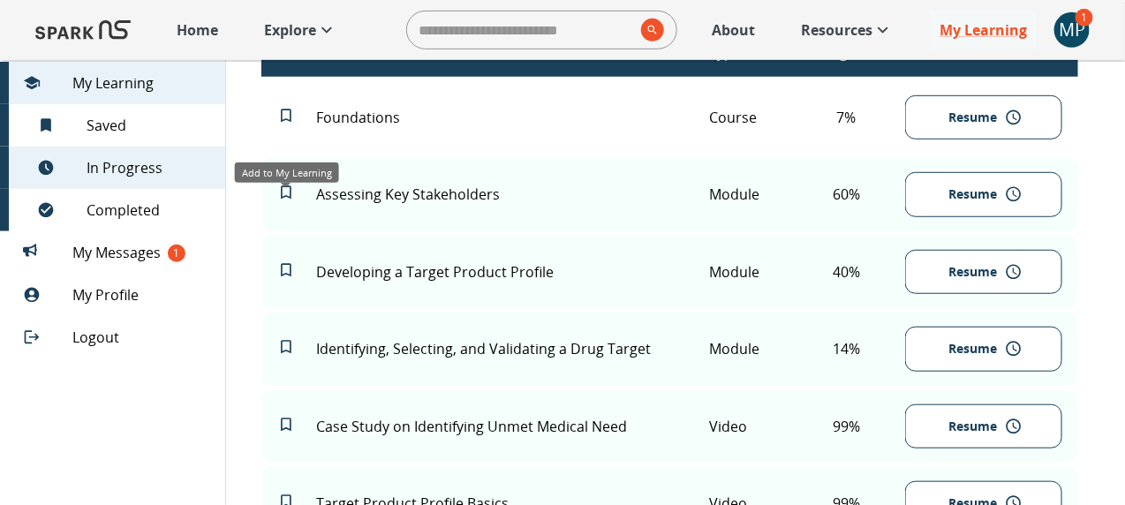
click at [284, 199] on icon "Add to My Learning" at bounding box center [286, 192] width 11 height 13
click at [282, 200] on icon "Remove from My Learning" at bounding box center [286, 192] width 11 height 13
click at [418, 203] on p "Assessing Key Stakeholders" at bounding box center [512, 194] width 393 height 21
click at [901, 203] on button "Resume" at bounding box center [983, 194] width 157 height 45
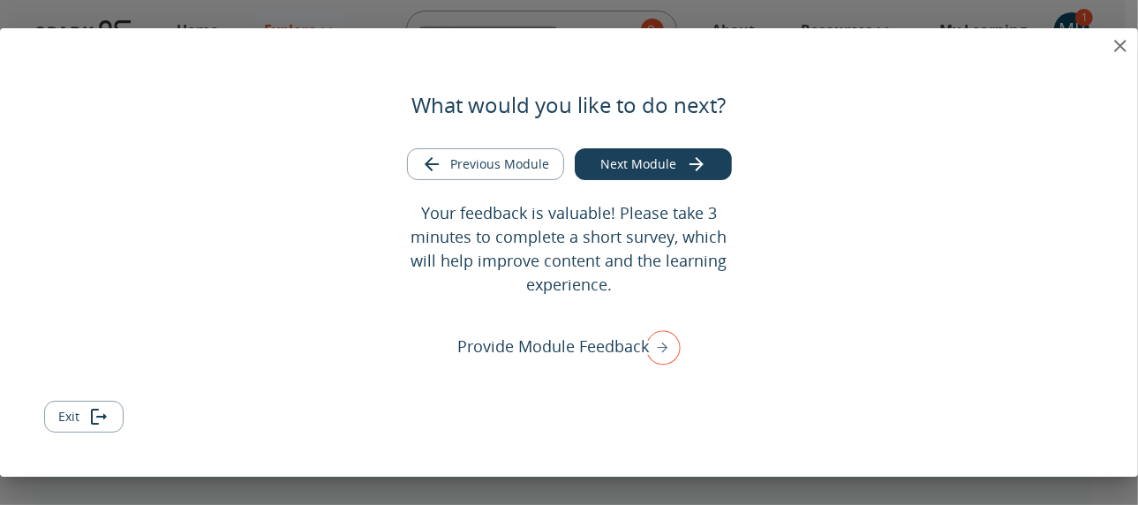
click at [901, 49] on icon "close" at bounding box center [1120, 45] width 21 height 21
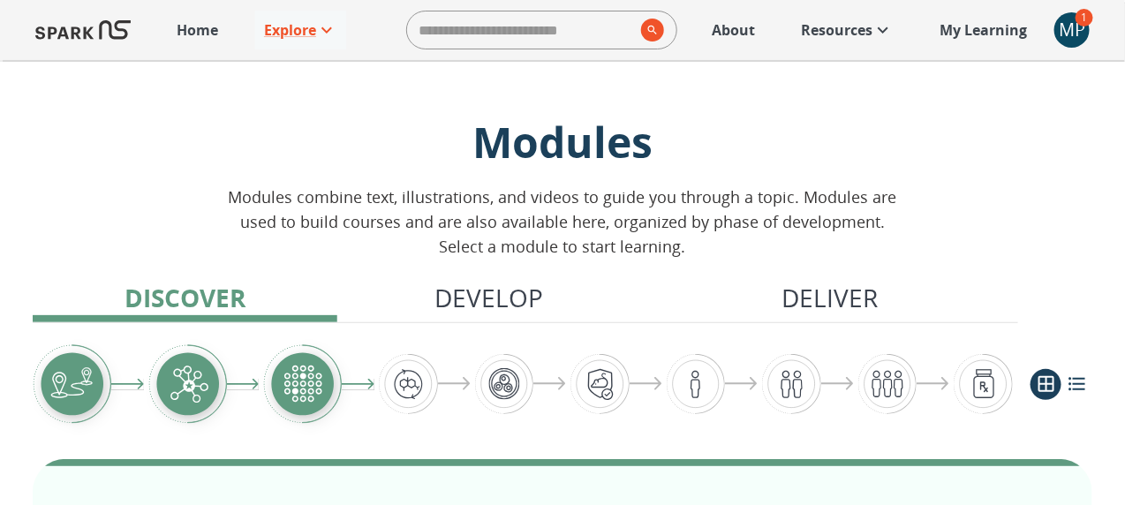
click at [901, 34] on p "My Learning" at bounding box center [982, 29] width 87 height 21
